Goal: Task Accomplishment & Management: Complete application form

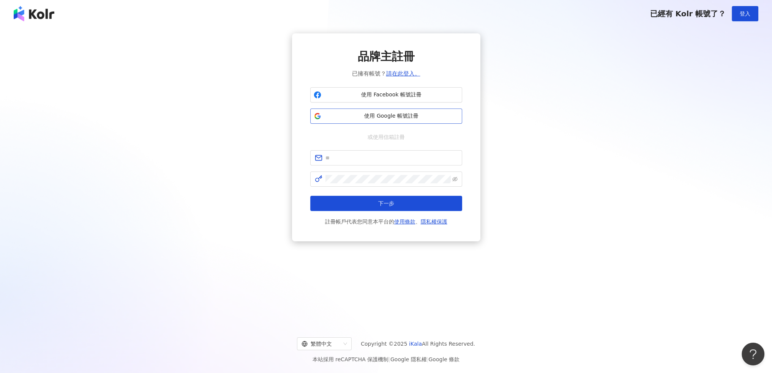
click at [393, 118] on span "使用 Google 帳號註冊" at bounding box center [391, 116] width 134 height 8
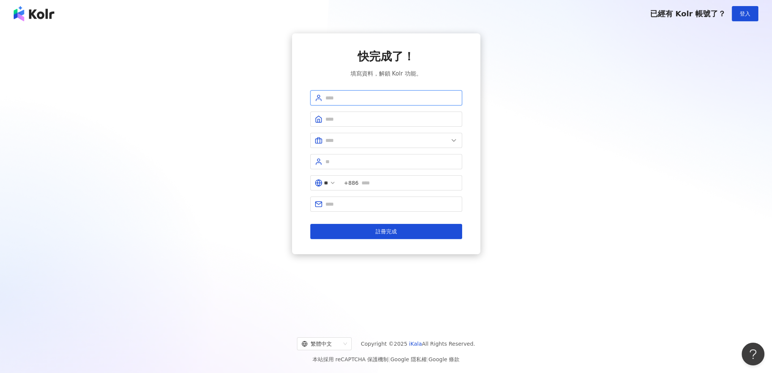
click at [376, 98] on input "text" at bounding box center [391, 98] width 132 height 8
click at [569, 67] on div "快完成了！ 填寫資料，解鎖 Kolr 功能。 ** +886 註冊完成" at bounding box center [386, 143] width 754 height 221
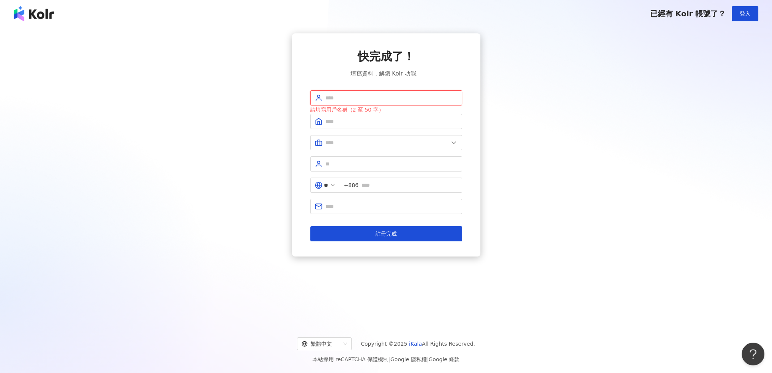
click at [387, 98] on input "text" at bounding box center [391, 98] width 132 height 8
type input "**********"
click at [345, 129] on form "**********" at bounding box center [386, 165] width 152 height 151
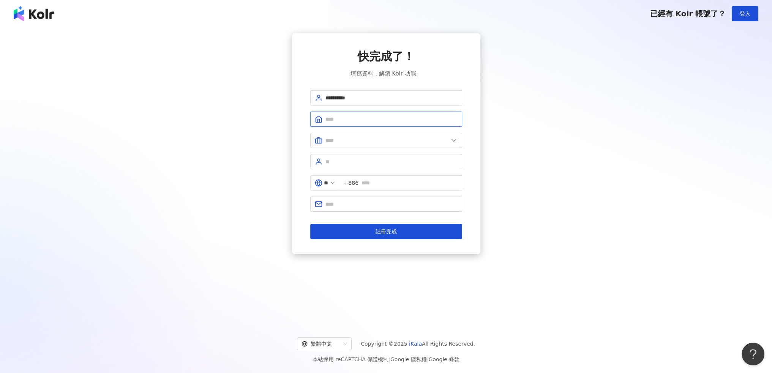
click at [346, 121] on input "text" at bounding box center [391, 119] width 132 height 8
type input "********"
click at [390, 143] on input "text" at bounding box center [386, 140] width 123 height 8
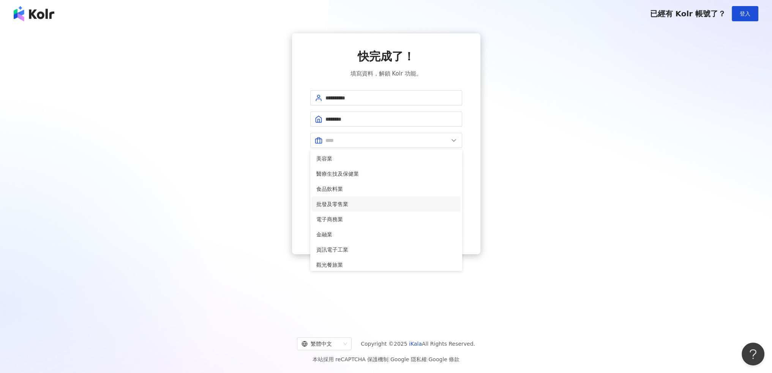
click at [378, 202] on span "批發及零售業" at bounding box center [386, 204] width 140 height 8
type input "******"
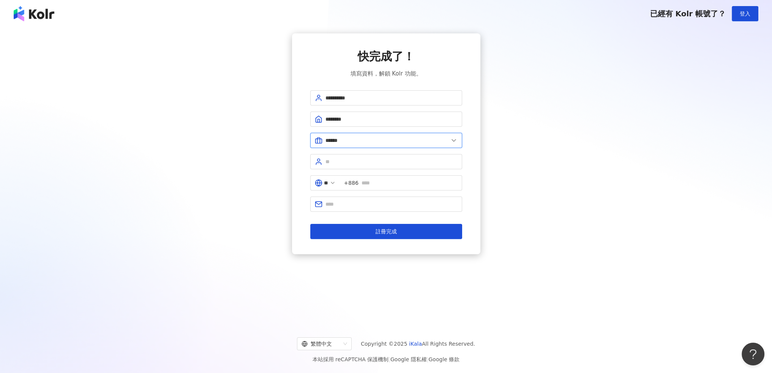
click at [369, 143] on input "******" at bounding box center [386, 140] width 123 height 8
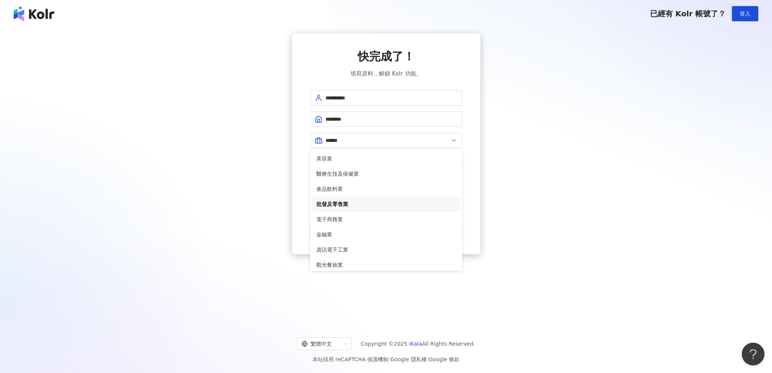
click at [547, 215] on div "**********" at bounding box center [386, 143] width 754 height 221
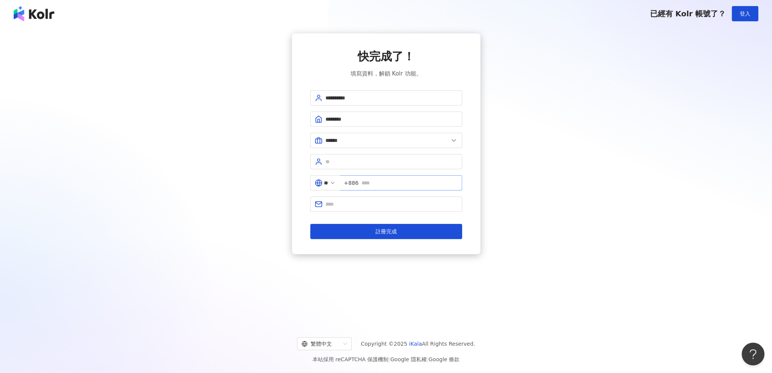
click at [348, 180] on span "+886" at bounding box center [401, 182] width 122 height 15
click at [348, 161] on input "text" at bounding box center [391, 162] width 132 height 8
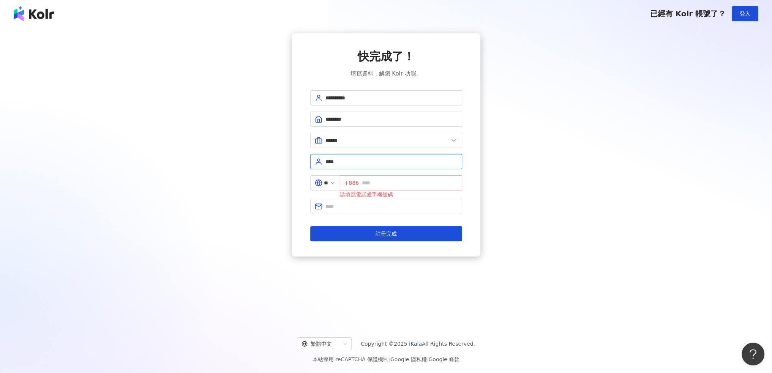
type input "****"
click at [408, 180] on input "text" at bounding box center [410, 183] width 96 height 8
type input "**********"
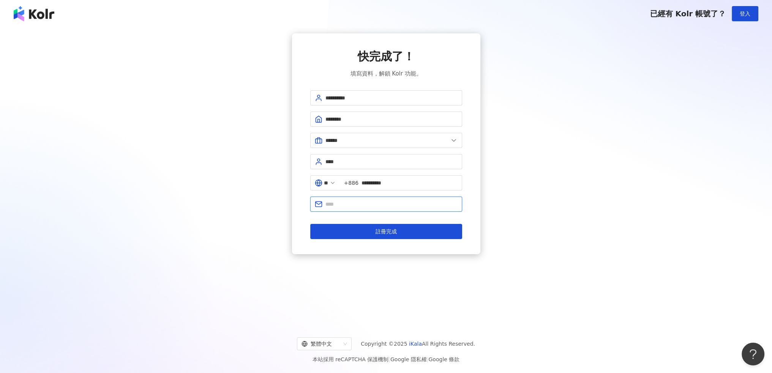
click at [392, 209] on input "text" at bounding box center [391, 204] width 132 height 8
type input "**********"
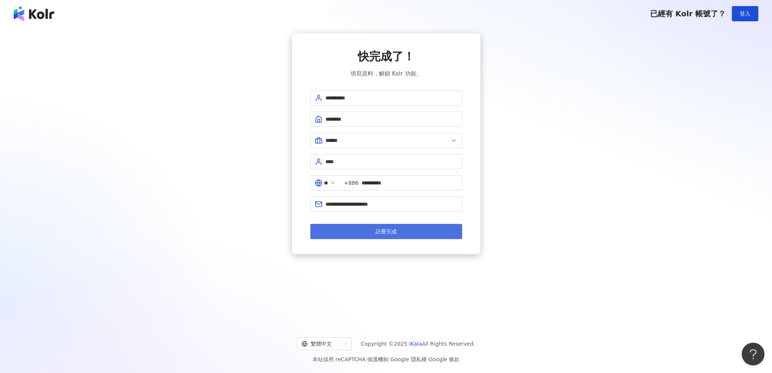
click at [341, 231] on button "註冊完成" at bounding box center [386, 231] width 152 height 15
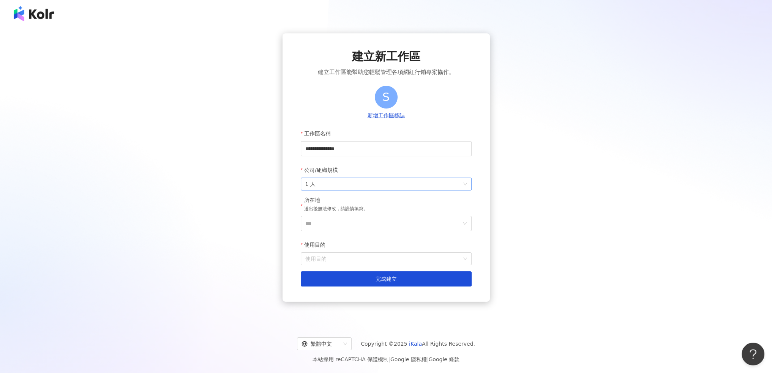
click at [354, 188] on span "1 人" at bounding box center [386, 184] width 162 height 12
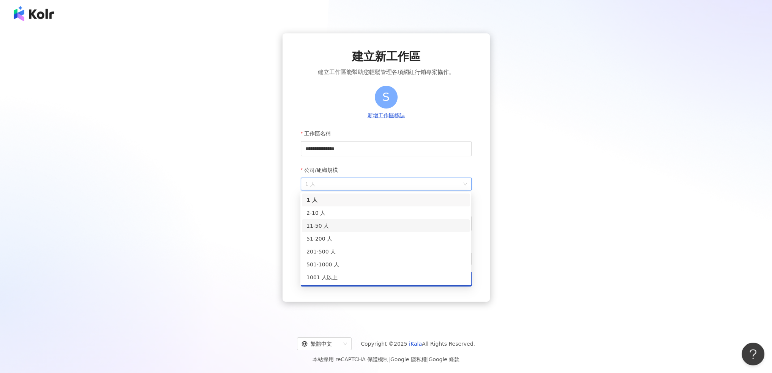
click at [337, 227] on div "11-50 人" at bounding box center [386, 226] width 159 height 8
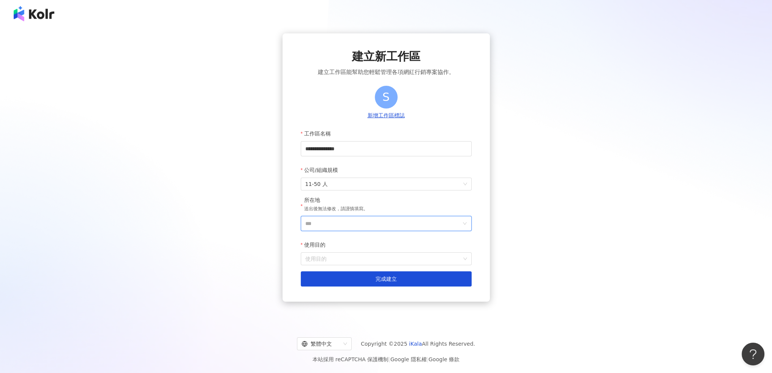
click at [337, 227] on input "***" at bounding box center [383, 223] width 156 height 14
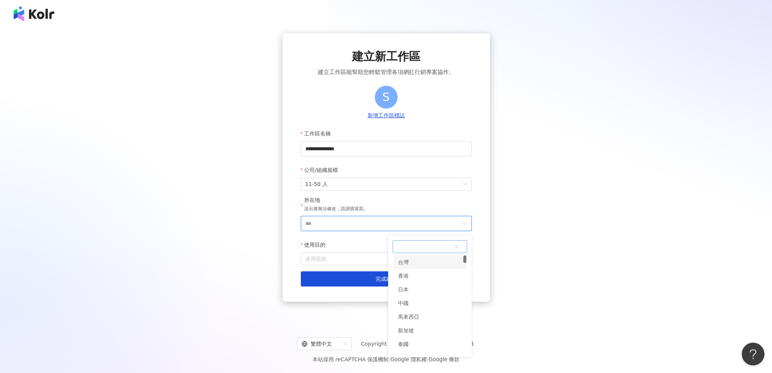
click at [416, 261] on div "台灣" at bounding box center [429, 263] width 73 height 14
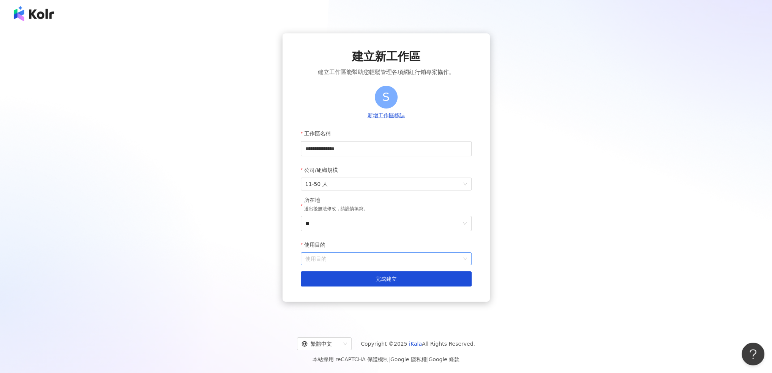
click at [354, 262] on input "使用目的" at bounding box center [386, 259] width 162 height 12
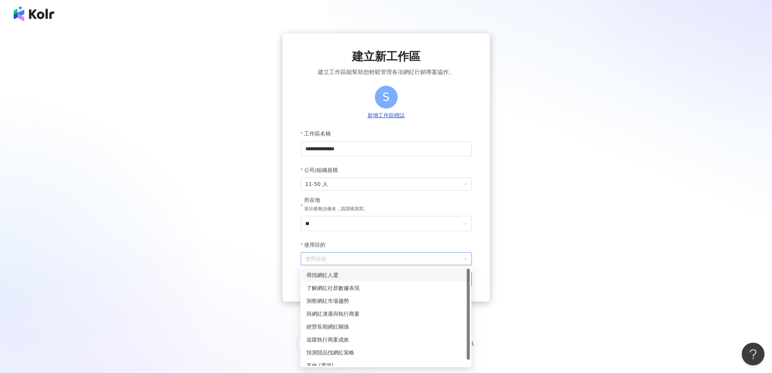
click at [361, 275] on div "尋找網紅人選" at bounding box center [386, 275] width 159 height 8
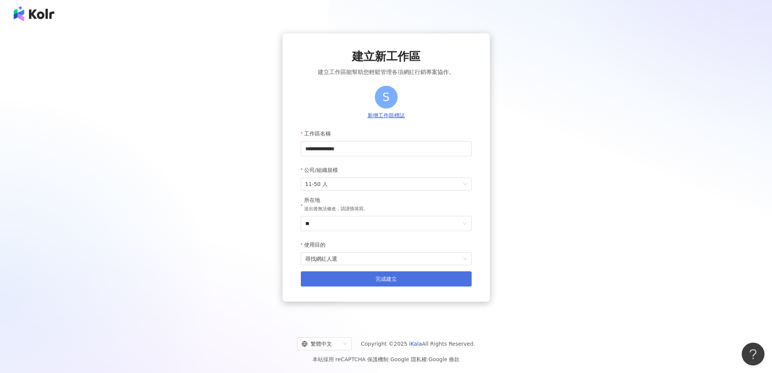
click at [396, 279] on span "完成建立" at bounding box center [386, 279] width 21 height 6
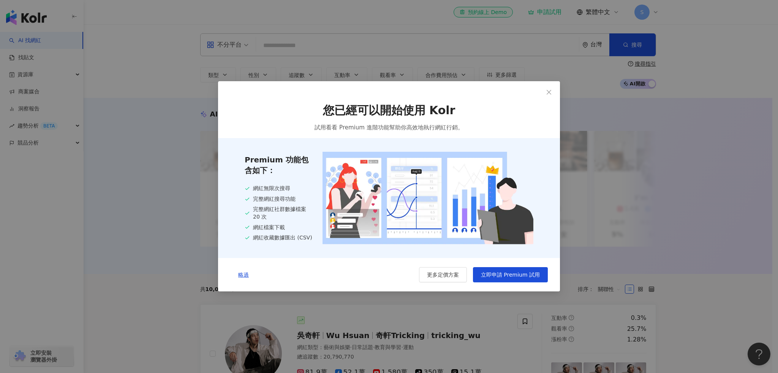
click at [594, 49] on div "您已經可以開始使用 Kolr 試用看看 Premium 進階功能幫助你高效地執行網紅行銷。 Premium 功能包含如下： 網紅無限次搜尋 完整網紅搜尋功能 …" at bounding box center [389, 186] width 778 height 373
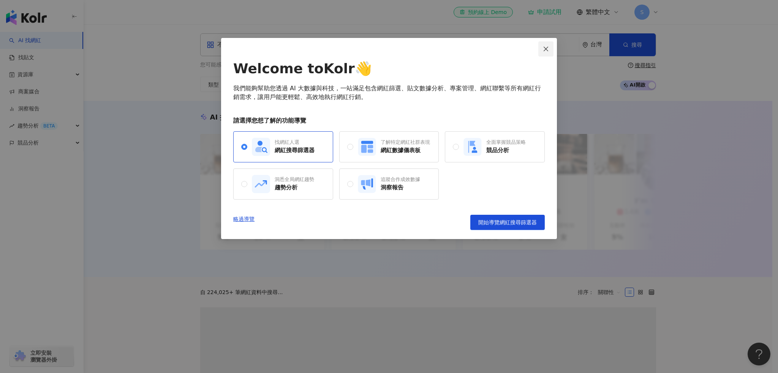
click at [546, 48] on icon "close" at bounding box center [546, 49] width 6 height 6
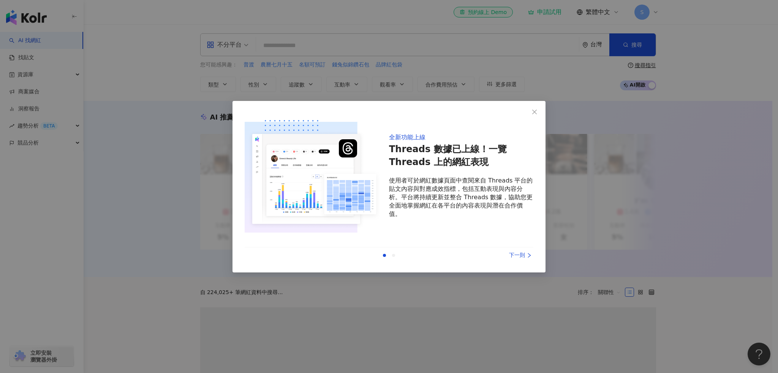
click at [586, 42] on div "全新功能上線 Threads 數據已上線！一覽 Threads 上的網紅表現 使用者可於網紅數據頁面中查閱來自 Threads 平台的貼文內容與對應成效指標，…" at bounding box center [389, 186] width 778 height 373
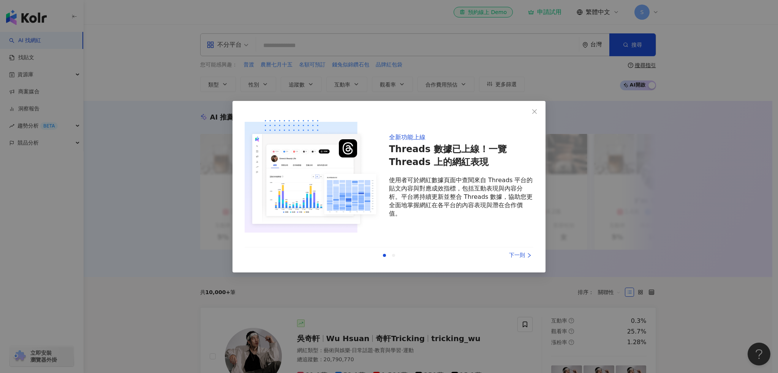
drag, startPoint x: 536, startPoint y: 113, endPoint x: 546, endPoint y: 98, distance: 18.6
click at [535, 113] on icon "close" at bounding box center [534, 112] width 6 height 6
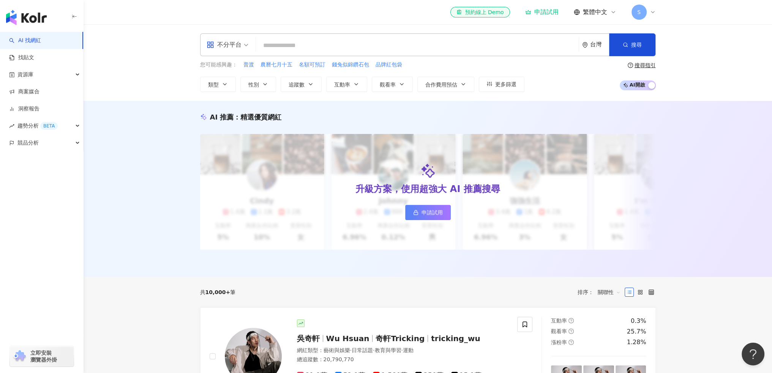
click at [590, 44] on div "台灣" at bounding box center [599, 44] width 19 height 6
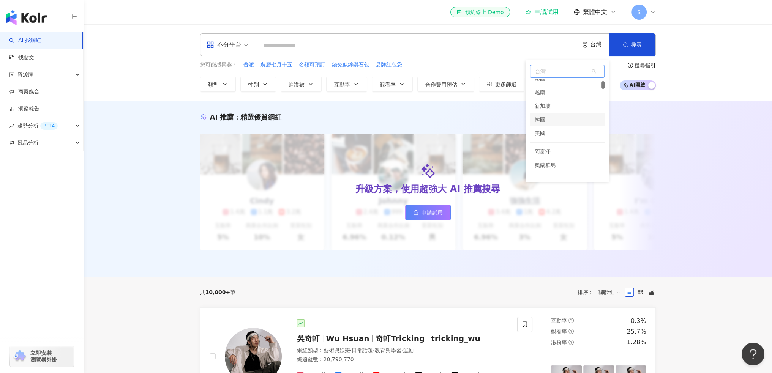
scroll to position [114, 0]
click at [565, 97] on div "美國" at bounding box center [567, 95] width 74 height 14
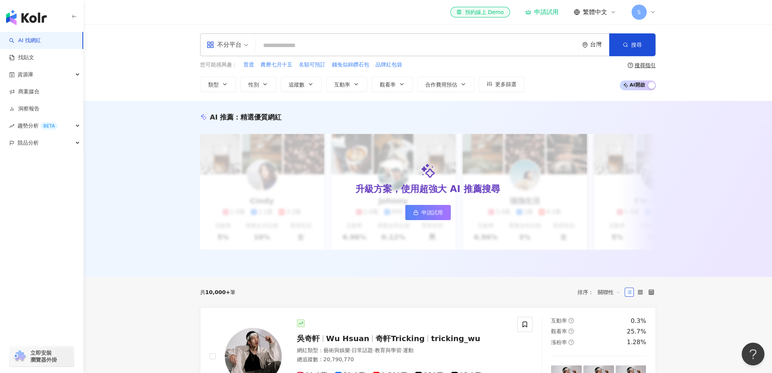
click at [594, 46] on div "台灣" at bounding box center [599, 44] width 19 height 6
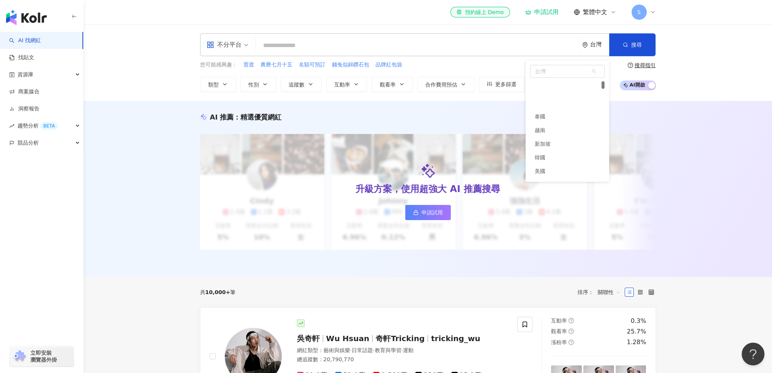
scroll to position [76, 0]
click at [545, 132] on div "美國" at bounding box center [540, 133] width 11 height 14
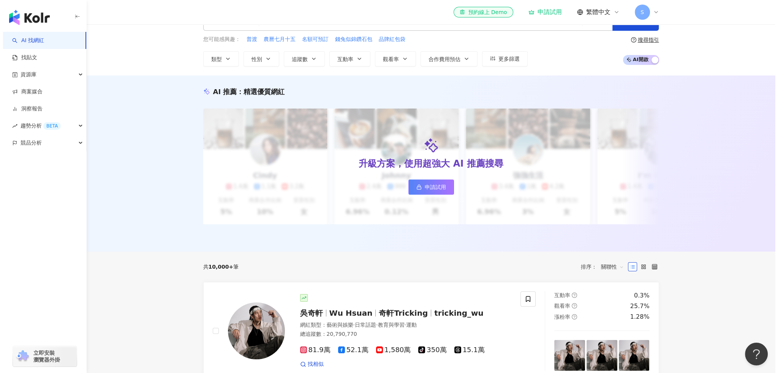
scroll to position [0, 0]
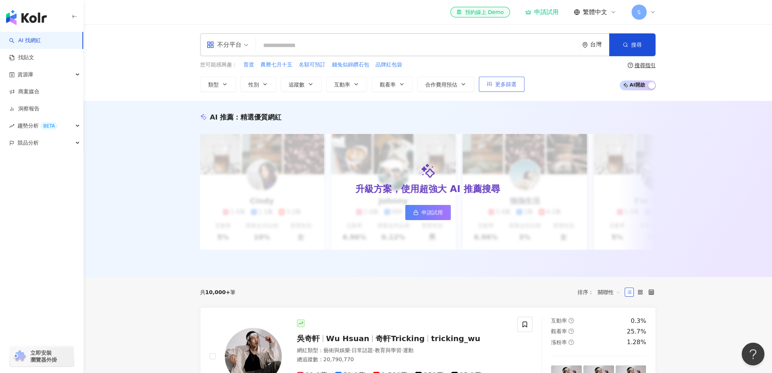
click at [506, 82] on span "更多篩選" at bounding box center [505, 84] width 21 height 6
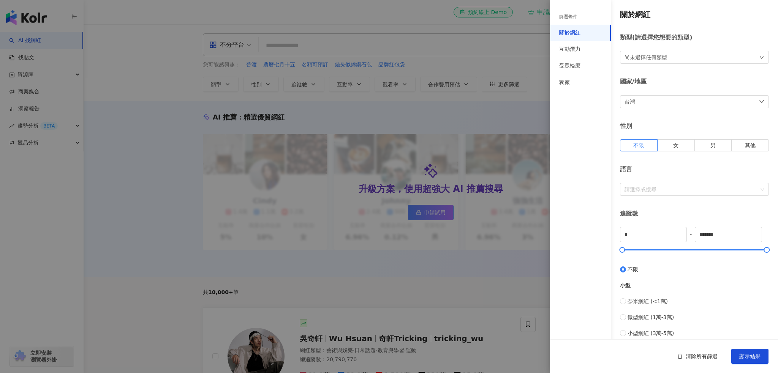
click at [639, 106] on div "台灣" at bounding box center [694, 101] width 149 height 13
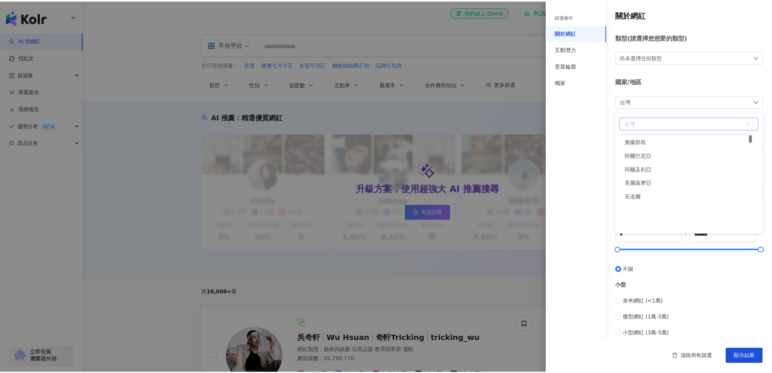
scroll to position [76, 0]
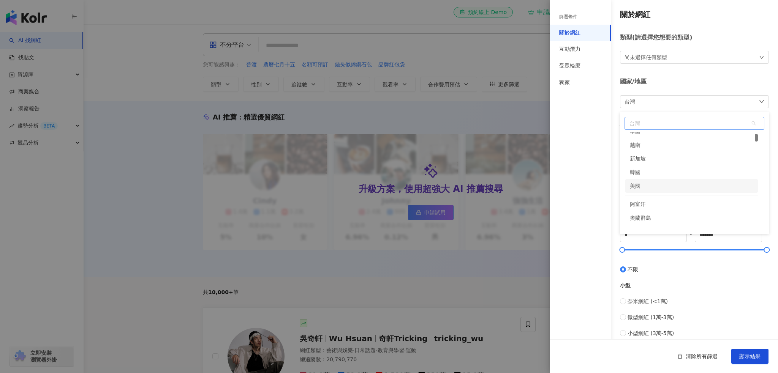
click at [642, 182] on div "美國" at bounding box center [691, 186] width 133 height 14
click at [743, 355] on span "顯示結果" at bounding box center [749, 357] width 21 height 6
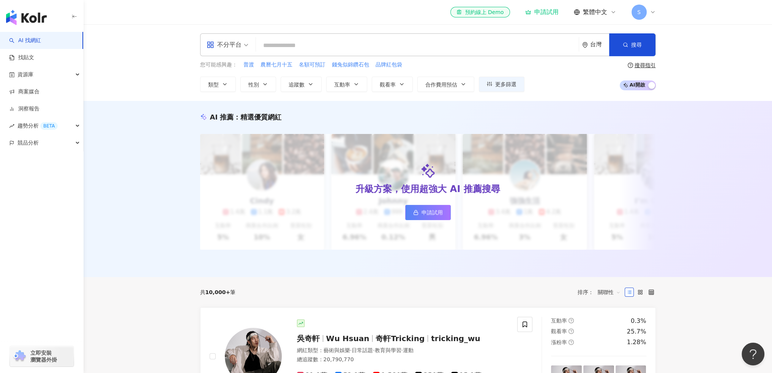
click at [167, 277] on div "AI 推薦 ： 精選優質網紅 升級方案，使用超強大 AI 推薦搜尋 申請試用 Cindy 1.4萬 1.1萬 3.2萬 互動率 5% 商業合作比例 10% 受…" at bounding box center [428, 189] width 689 height 176
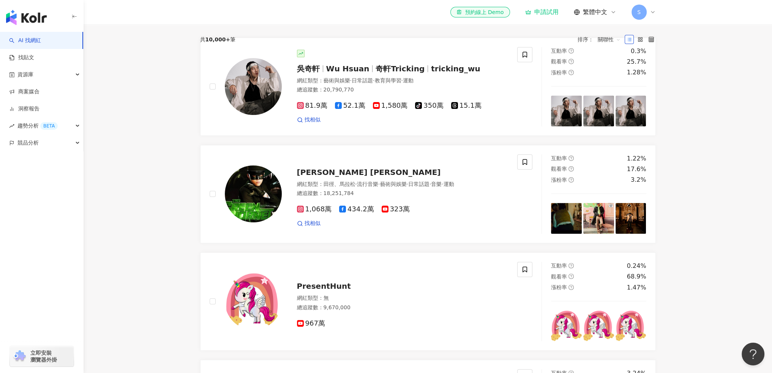
scroll to position [339, 0]
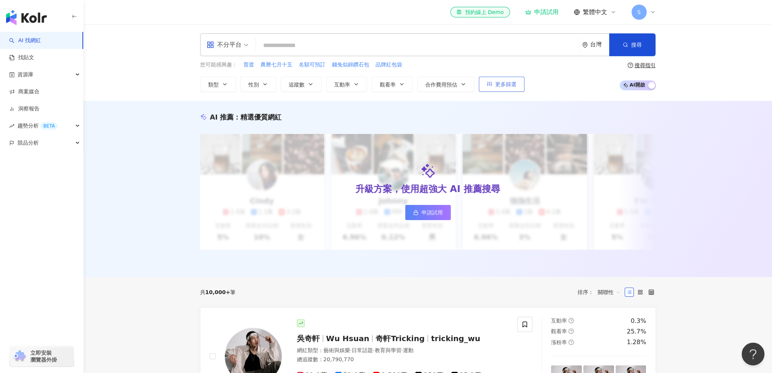
click at [487, 85] on icon "button" at bounding box center [489, 83] width 5 height 5
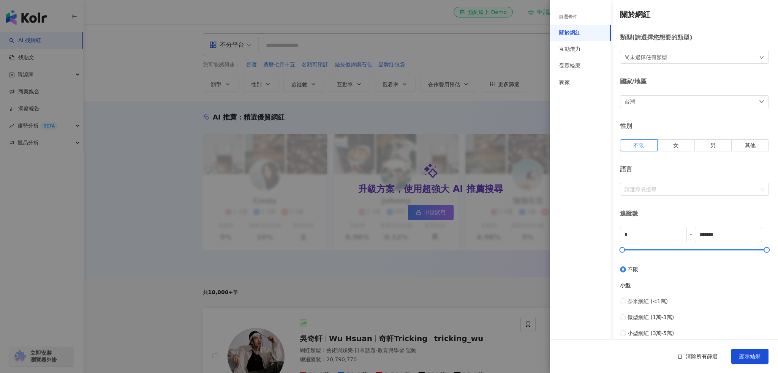
click at [649, 99] on div "台灣" at bounding box center [694, 101] width 149 height 13
click at [648, 152] on div "美國" at bounding box center [691, 148] width 133 height 14
click at [665, 56] on div "尚未選擇任何類型" at bounding box center [645, 57] width 43 height 8
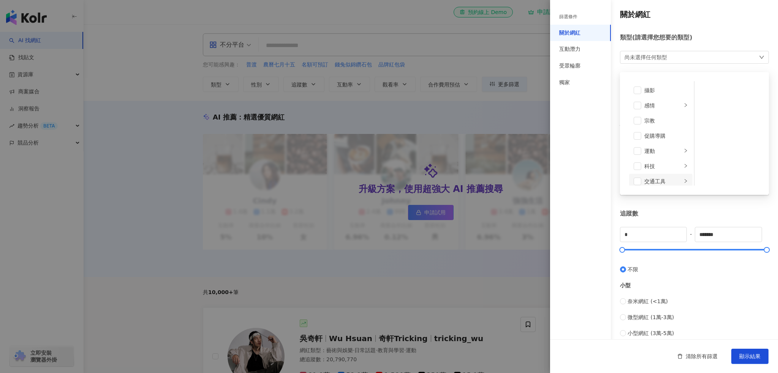
click at [659, 182] on div "交通工具" at bounding box center [663, 181] width 38 height 8
click at [654, 119] on div "運動" at bounding box center [663, 116] width 38 height 8
click at [702, 135] on span at bounding box center [704, 136] width 8 height 8
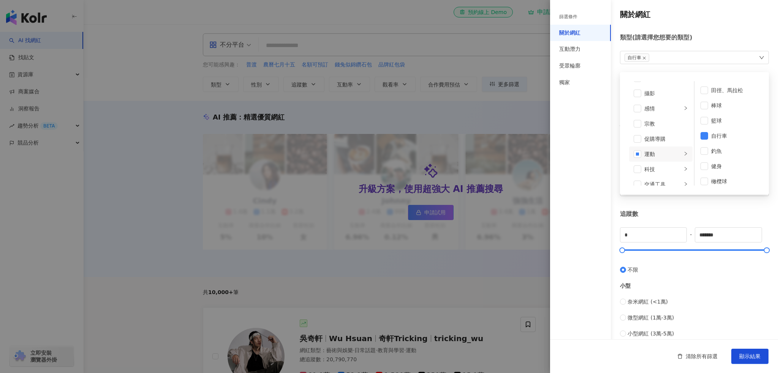
click at [580, 209] on div "篩選條件 關於網紅 互動潛力 受眾輪廓 獨家" at bounding box center [580, 191] width 61 height 364
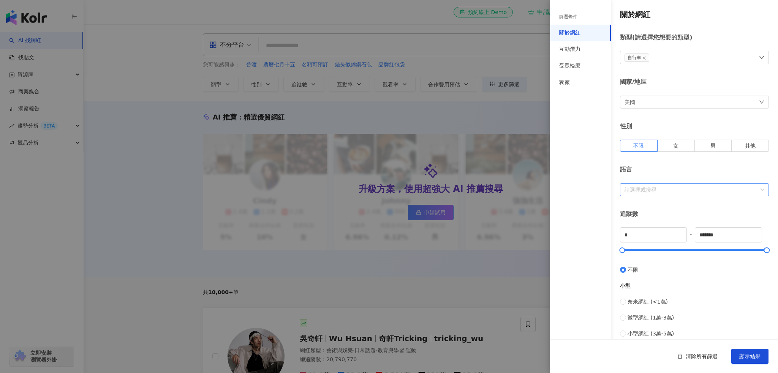
click at [671, 192] on div at bounding box center [690, 190] width 138 height 6
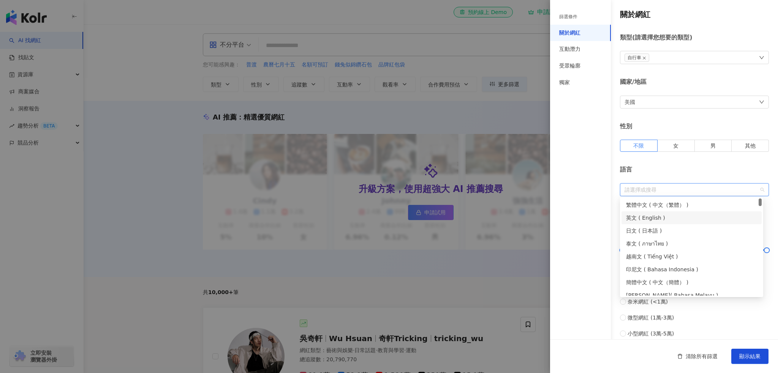
click at [659, 221] on div "英文 ( English )" at bounding box center [691, 218] width 131 height 8
click at [588, 231] on div "篩選條件 關於網紅 互動潛力 受眾輪廓 獨家" at bounding box center [580, 191] width 61 height 364
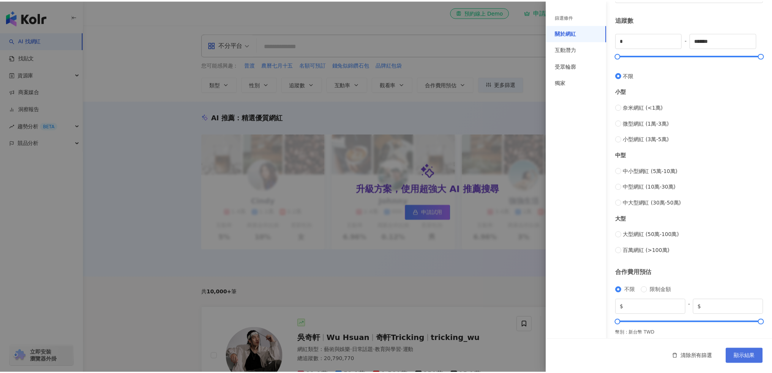
scroll to position [199, 0]
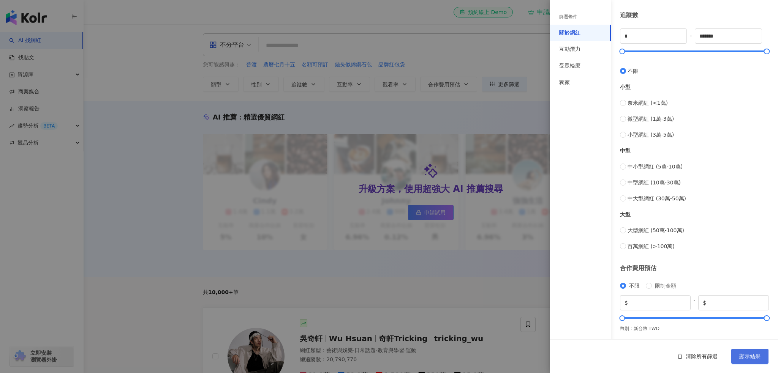
click at [751, 358] on span "顯示結果" at bounding box center [749, 357] width 21 height 6
